Goal: Find contact information: Find contact information

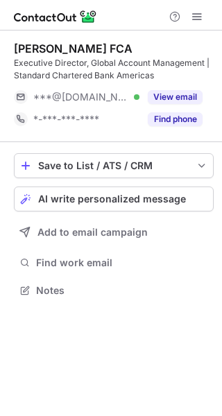
scroll to position [280, 222]
drag, startPoint x: 15, startPoint y: 44, endPoint x: 53, endPoint y: 50, distance: 39.3
click at [53, 50] on div "Teslim Belo-Osagie FCA" at bounding box center [73, 49] width 118 height 14
copy div "Teslim"
drag, startPoint x: 170, startPoint y: 42, endPoint x: 120, endPoint y: 42, distance: 50.6
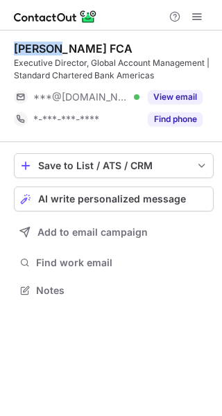
click at [120, 42] on div "Teslim Belo-Osagie FCA" at bounding box center [113, 49] width 199 height 14
copy div "FCA"
